Goal: Find specific page/section: Find specific page/section

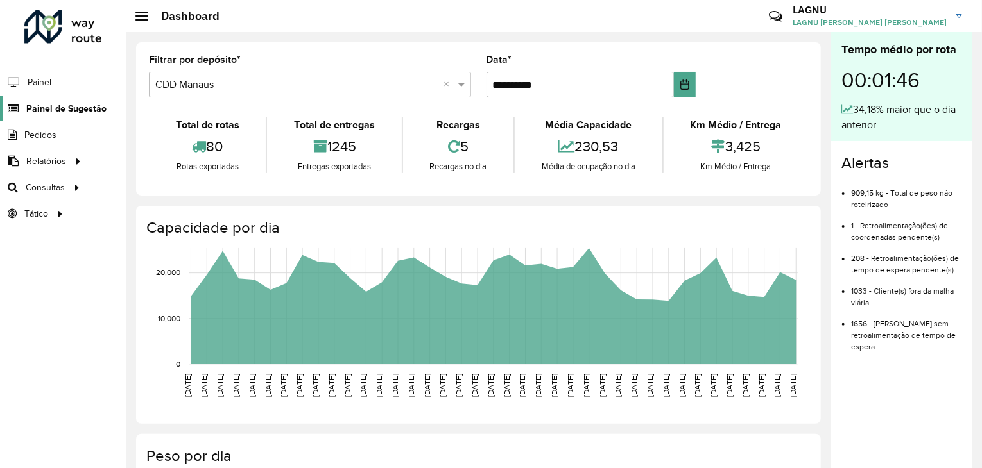
click at [75, 104] on span "Painel de Sugestão" at bounding box center [66, 108] width 80 height 13
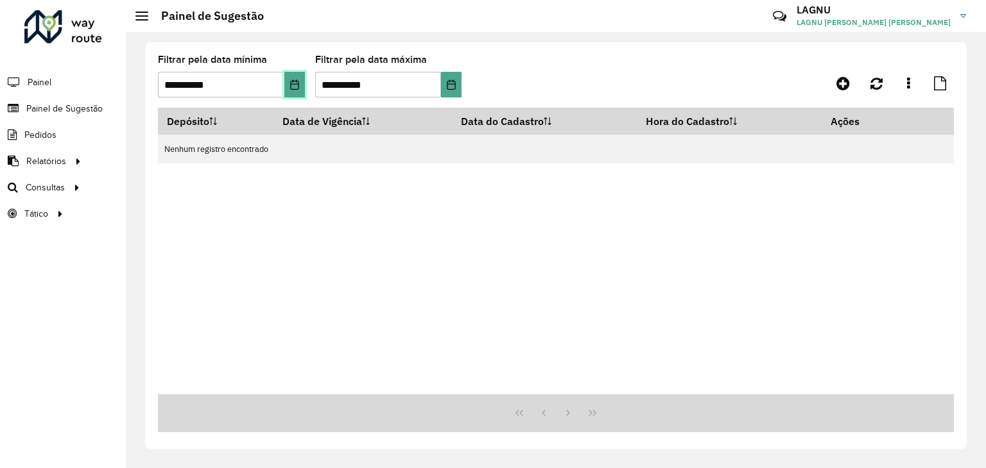
click at [295, 85] on icon "Choose Date" at bounding box center [294, 85] width 10 height 10
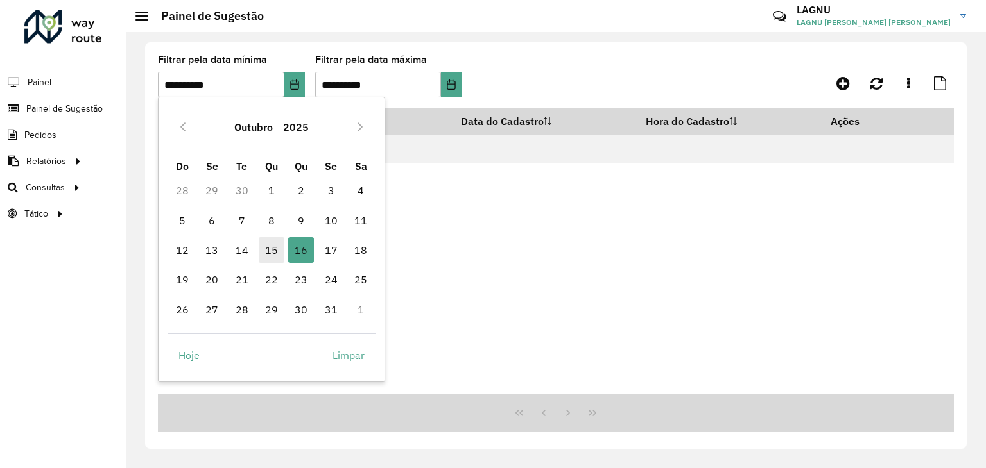
click at [266, 248] on span "15" at bounding box center [272, 250] width 26 height 26
type input "**********"
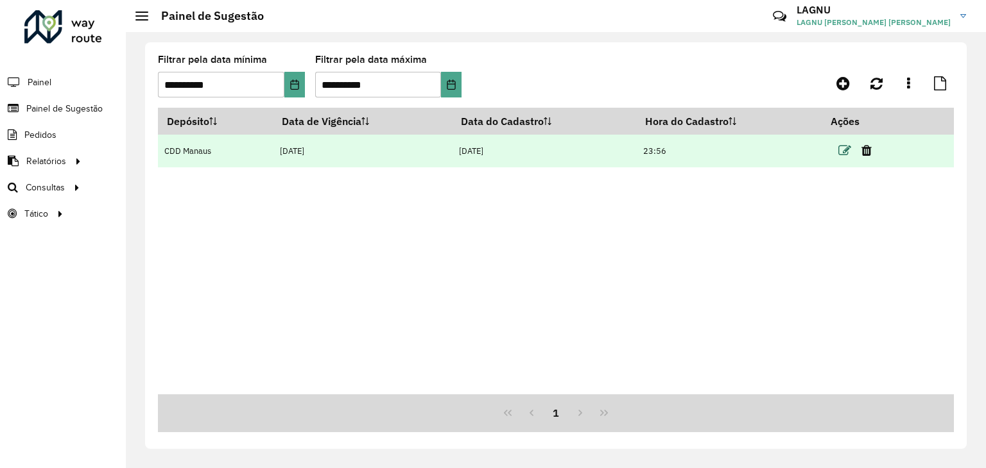
click at [845, 151] on icon at bounding box center [844, 150] width 13 height 13
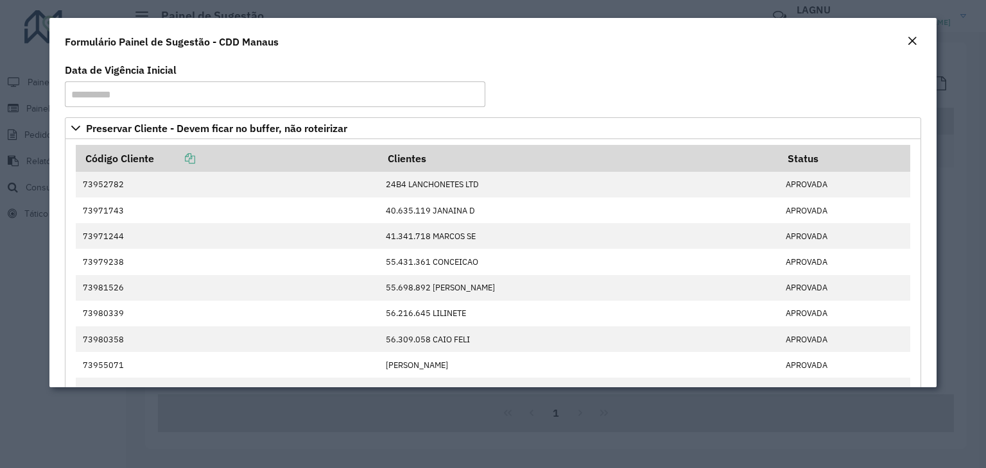
click at [915, 39] on em "Close" at bounding box center [912, 41] width 10 height 10
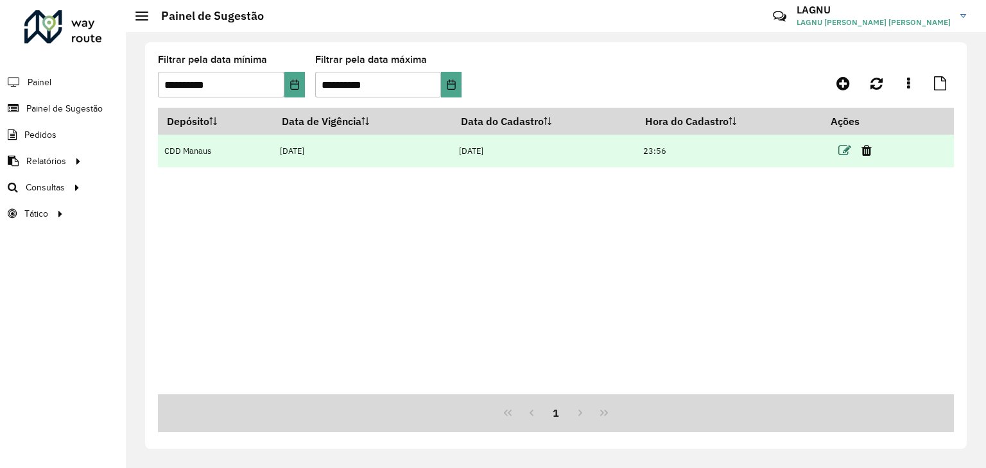
click at [842, 151] on icon at bounding box center [844, 150] width 13 height 13
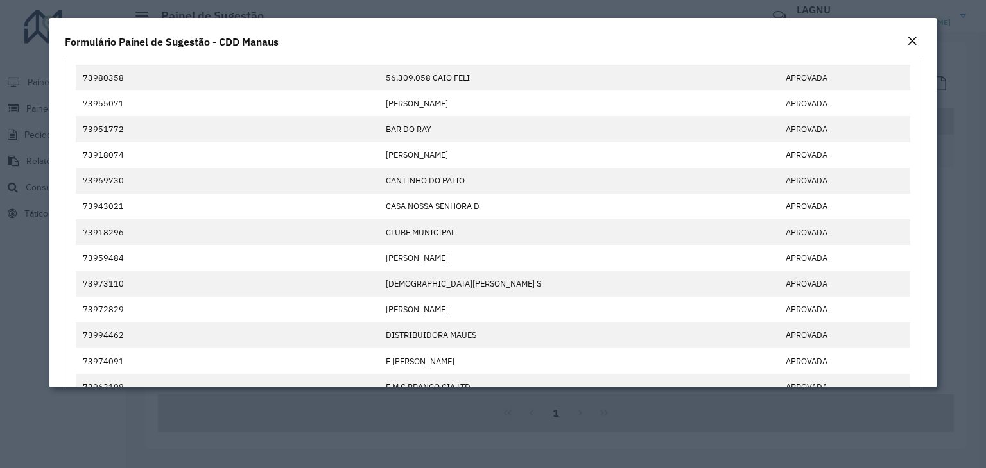
scroll to position [230, 0]
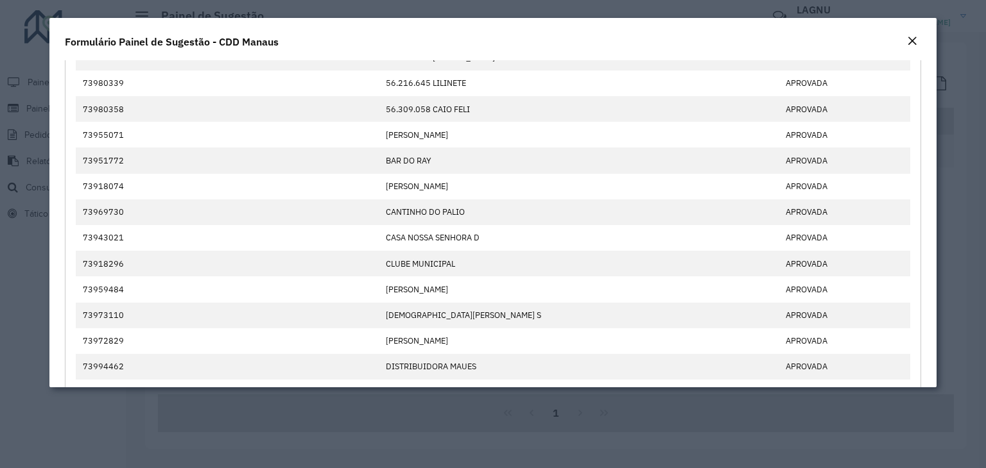
click at [905, 42] on button "Close" at bounding box center [912, 41] width 18 height 17
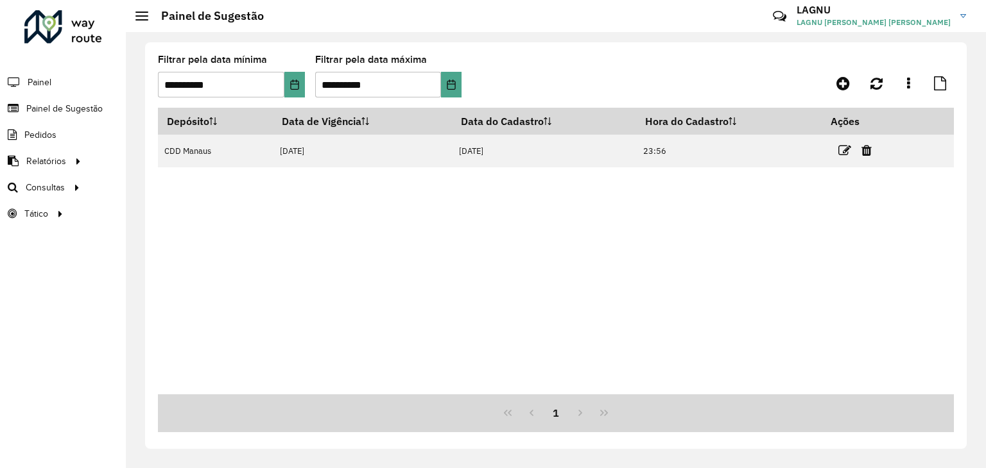
drag, startPoint x: 604, startPoint y: 368, endPoint x: 483, endPoint y: 492, distance: 173.4
click at [483, 468] on html "**********" at bounding box center [493, 234] width 986 height 468
